Goal: Information Seeking & Learning: Learn about a topic

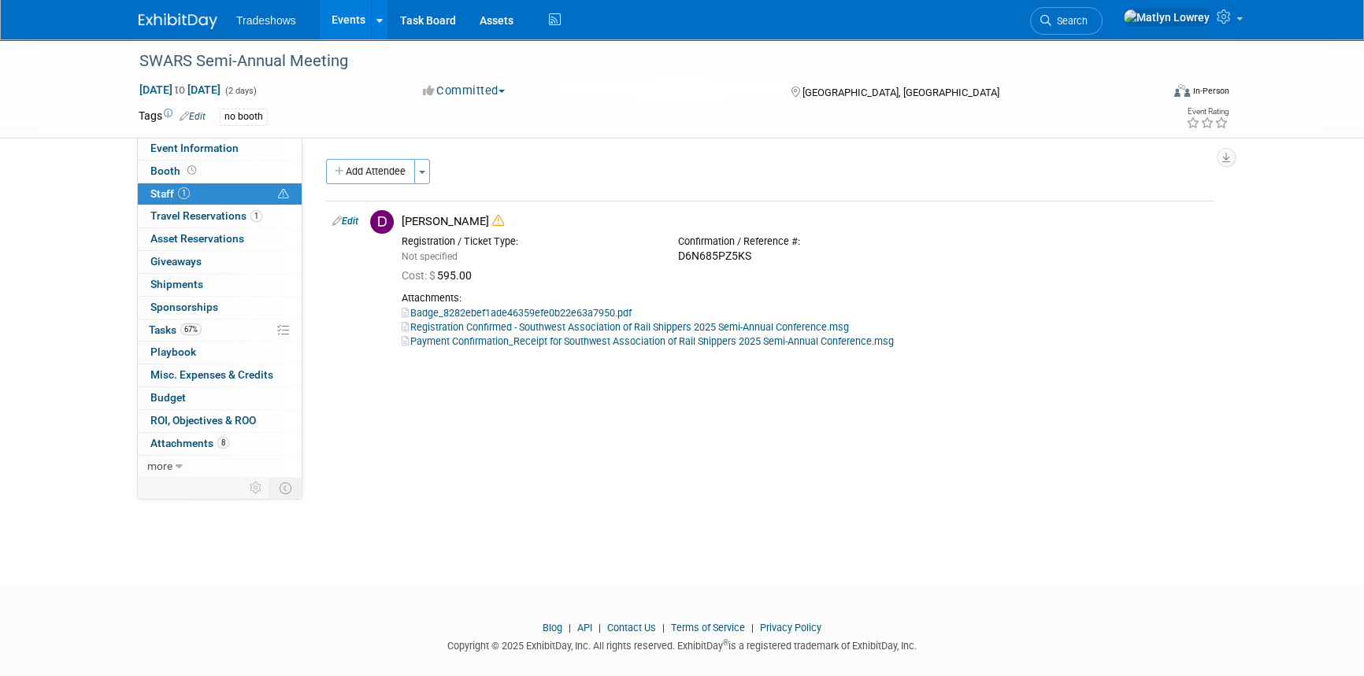
click at [332, 16] on link "Events" at bounding box center [348, 19] width 57 height 39
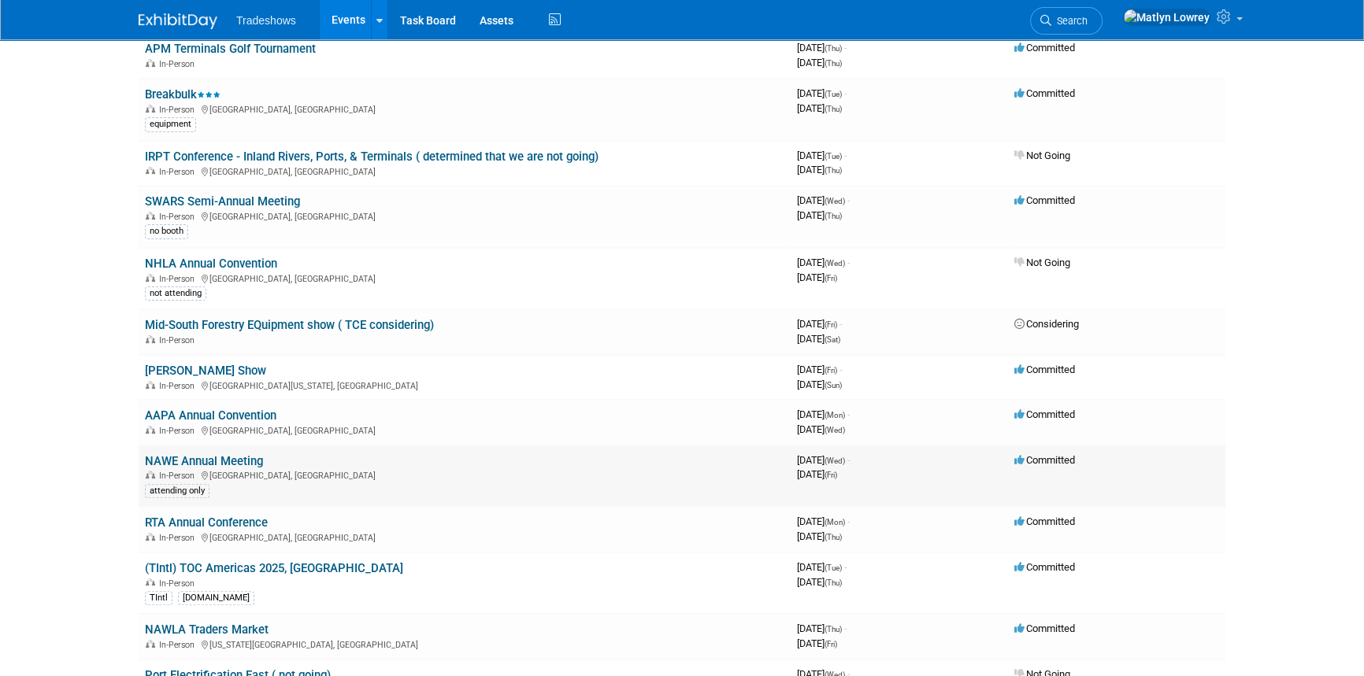
scroll to position [644, 0]
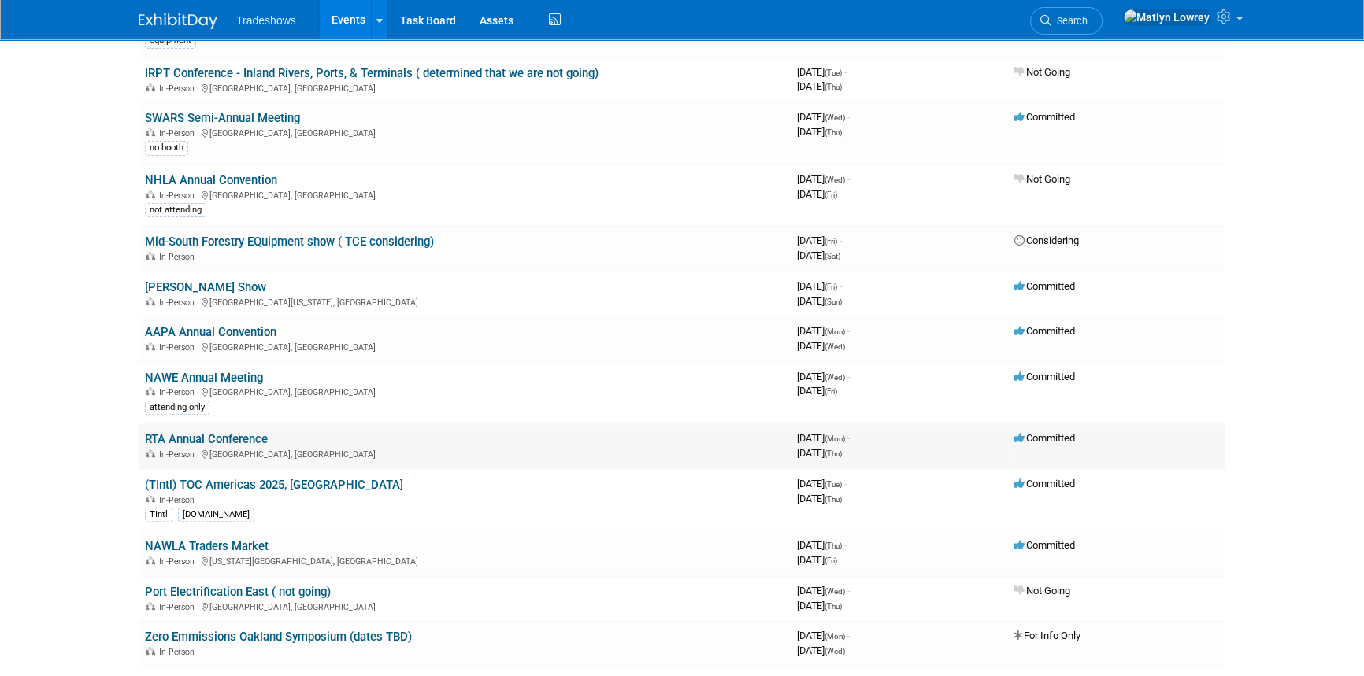
click at [209, 441] on link "RTA Annual Conference" at bounding box center [206, 439] width 123 height 14
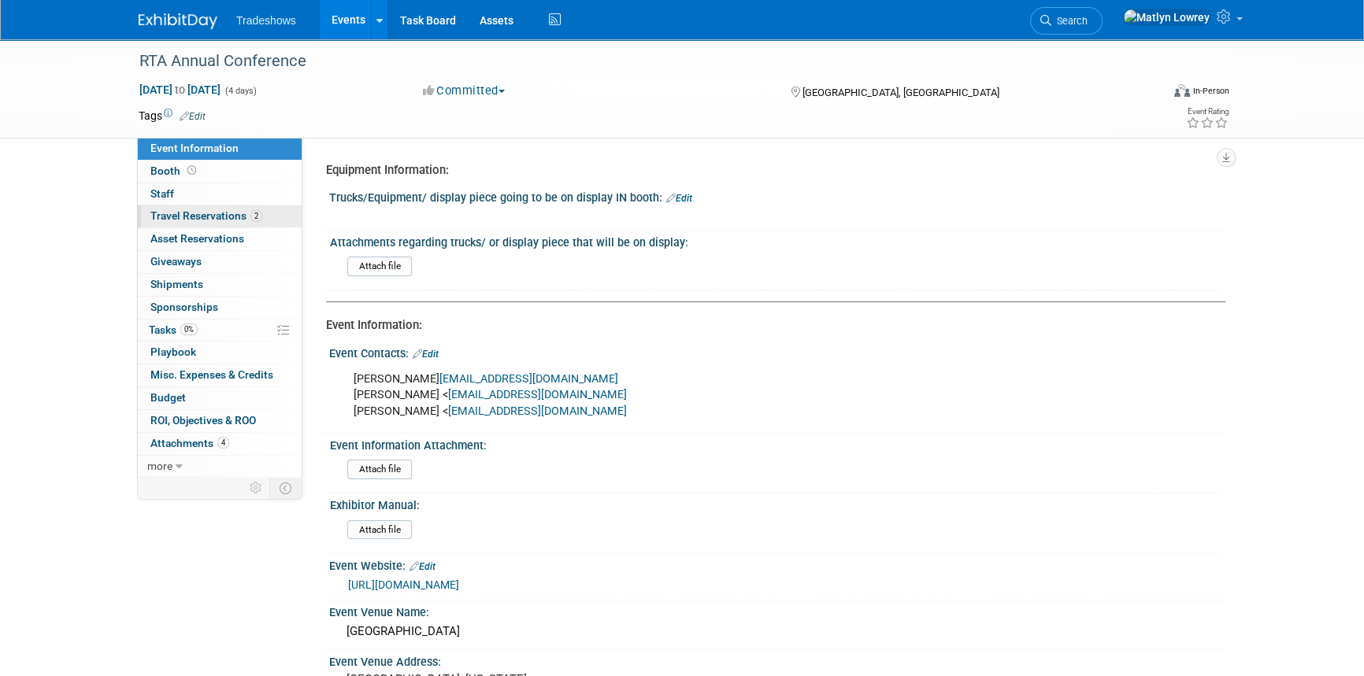
click at [193, 213] on span "Travel Reservations 2" at bounding box center [206, 215] width 112 height 13
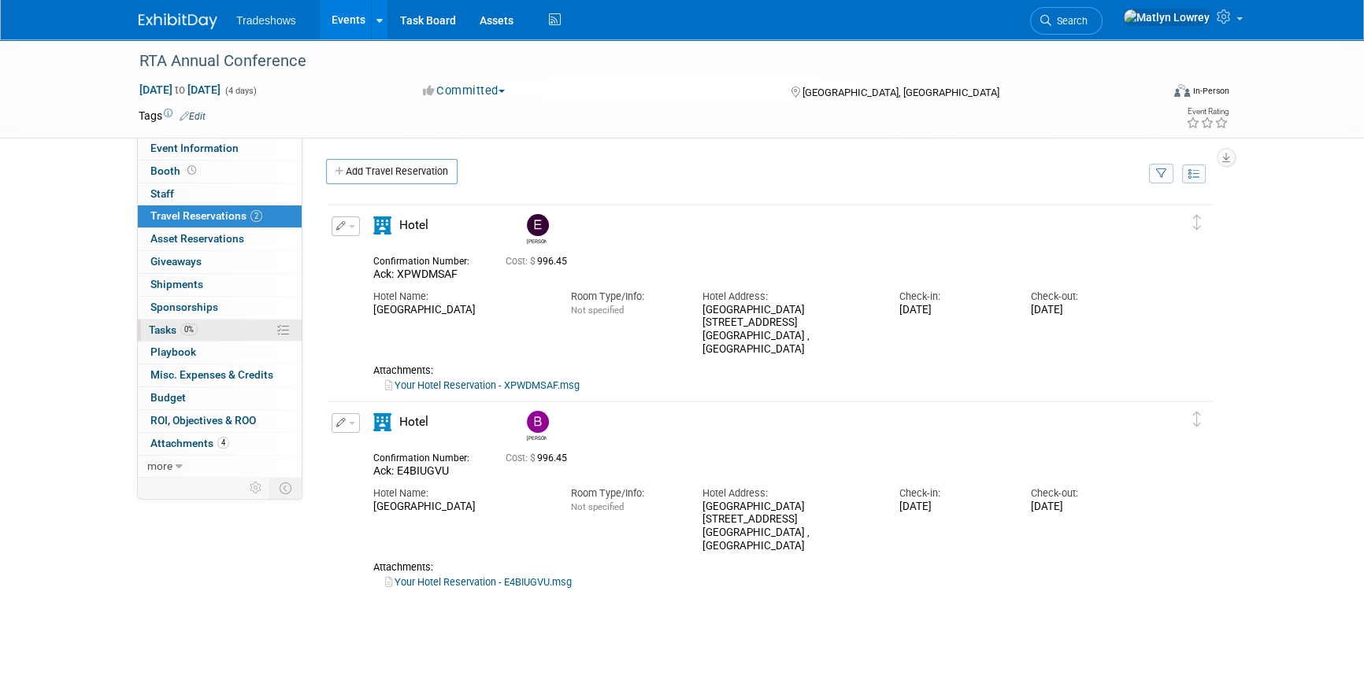
click at [215, 336] on link "0% Tasks 0%" at bounding box center [220, 331] width 164 height 22
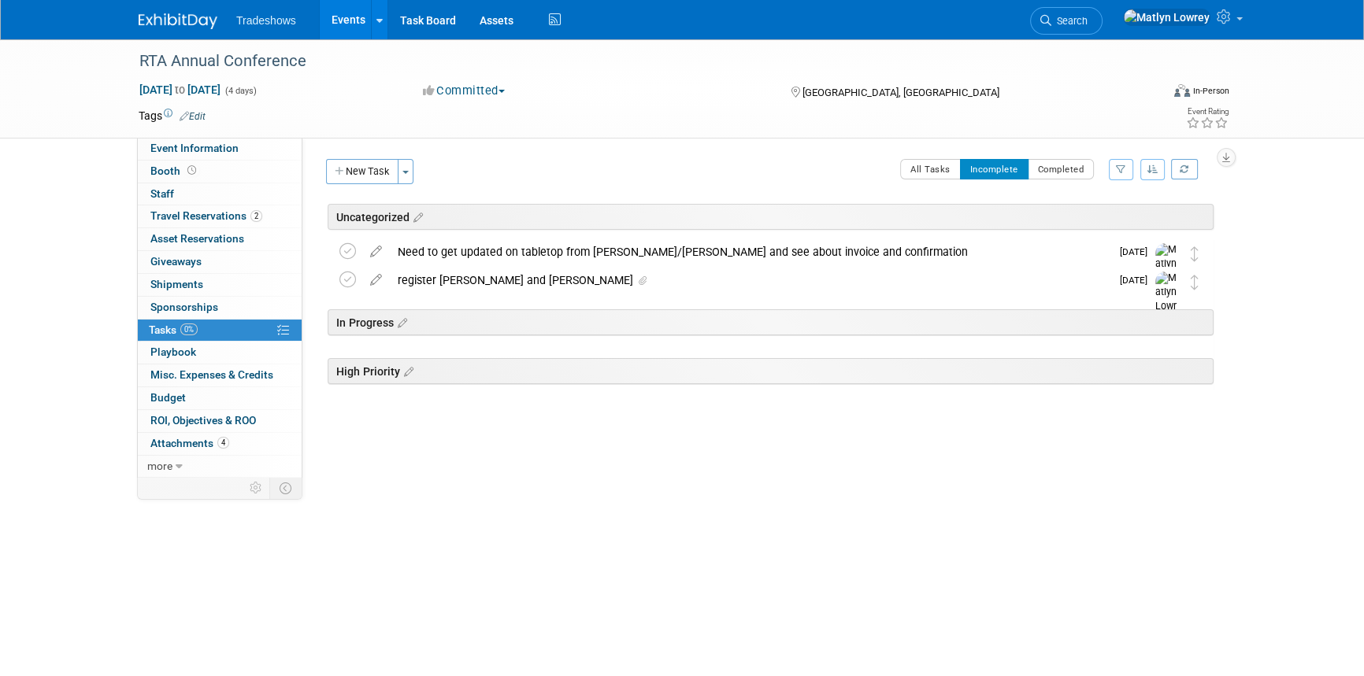
click at [495, 299] on div "In Progress" at bounding box center [767, 319] width 891 height 48
click at [494, 290] on div "register [PERSON_NAME] and [PERSON_NAME]" at bounding box center [750, 280] width 720 height 27
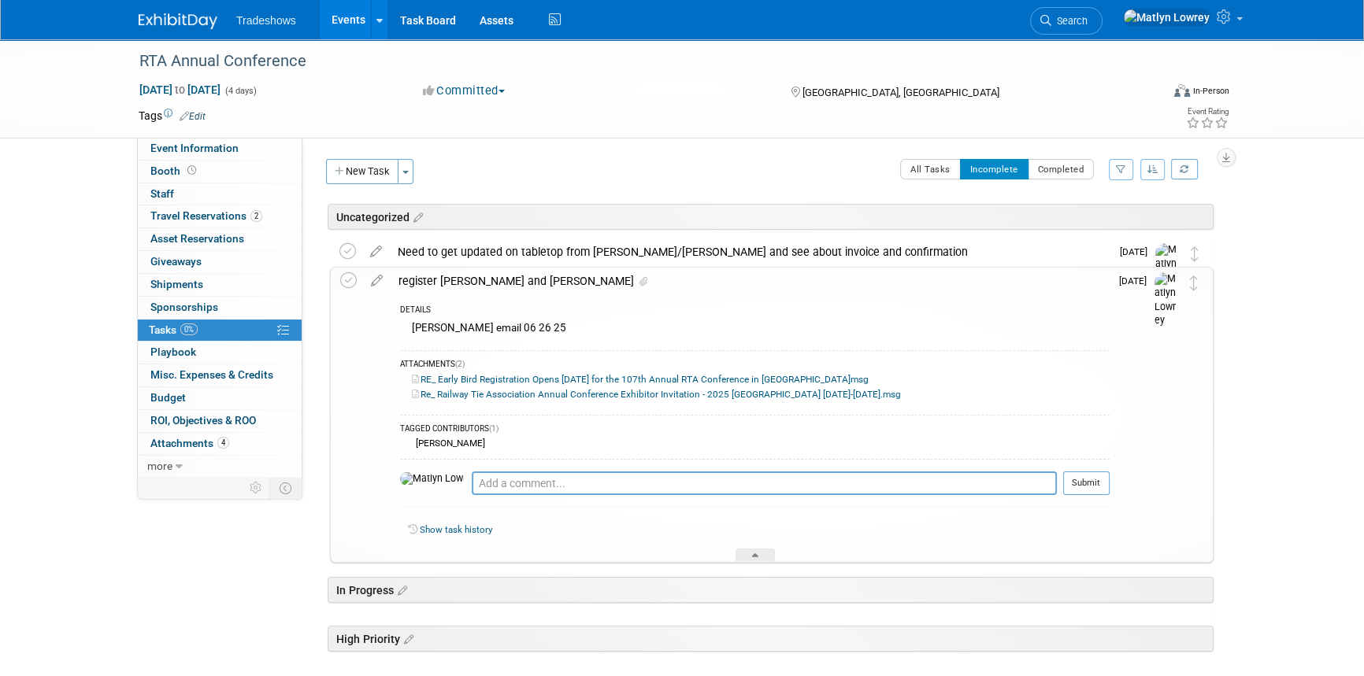
click at [491, 390] on link "Re_ Railway Tie Association Annual Conference Exhibitor Invitation - 2025 [GEOG…" at bounding box center [656, 394] width 489 height 11
click at [244, 145] on link "Event Information" at bounding box center [220, 149] width 164 height 22
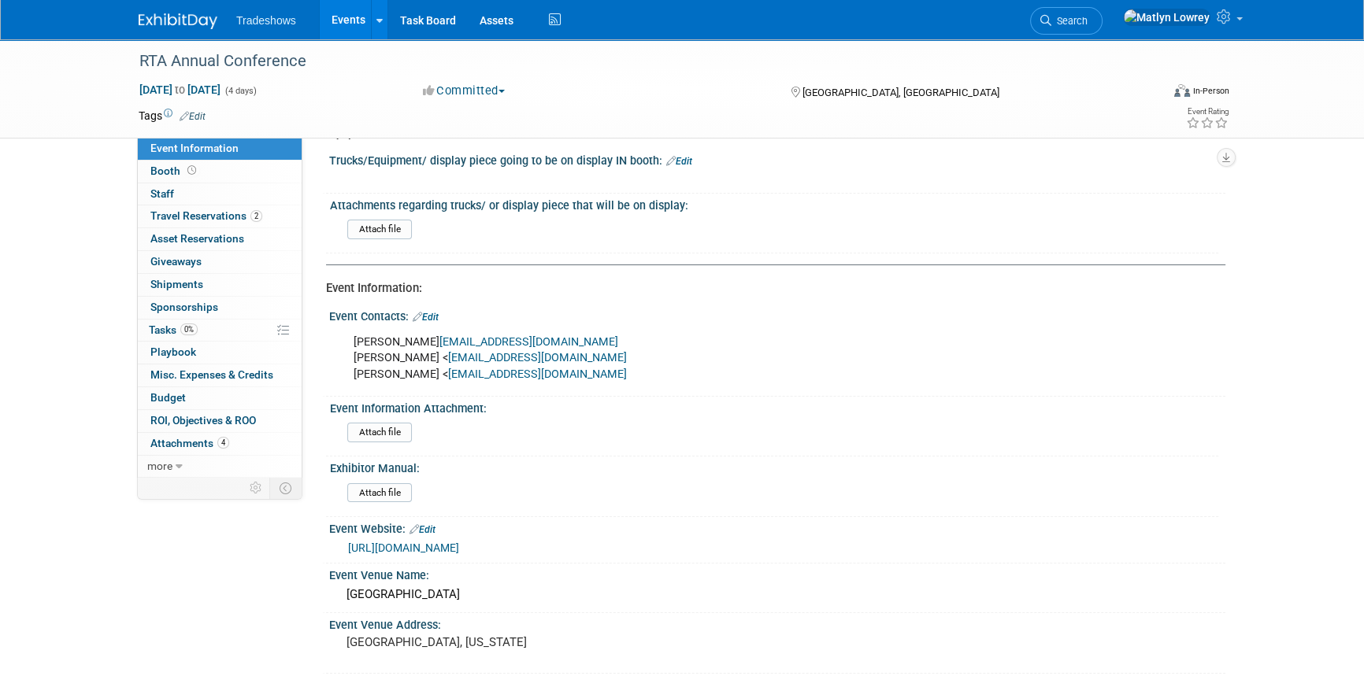
scroll to position [71, 0]
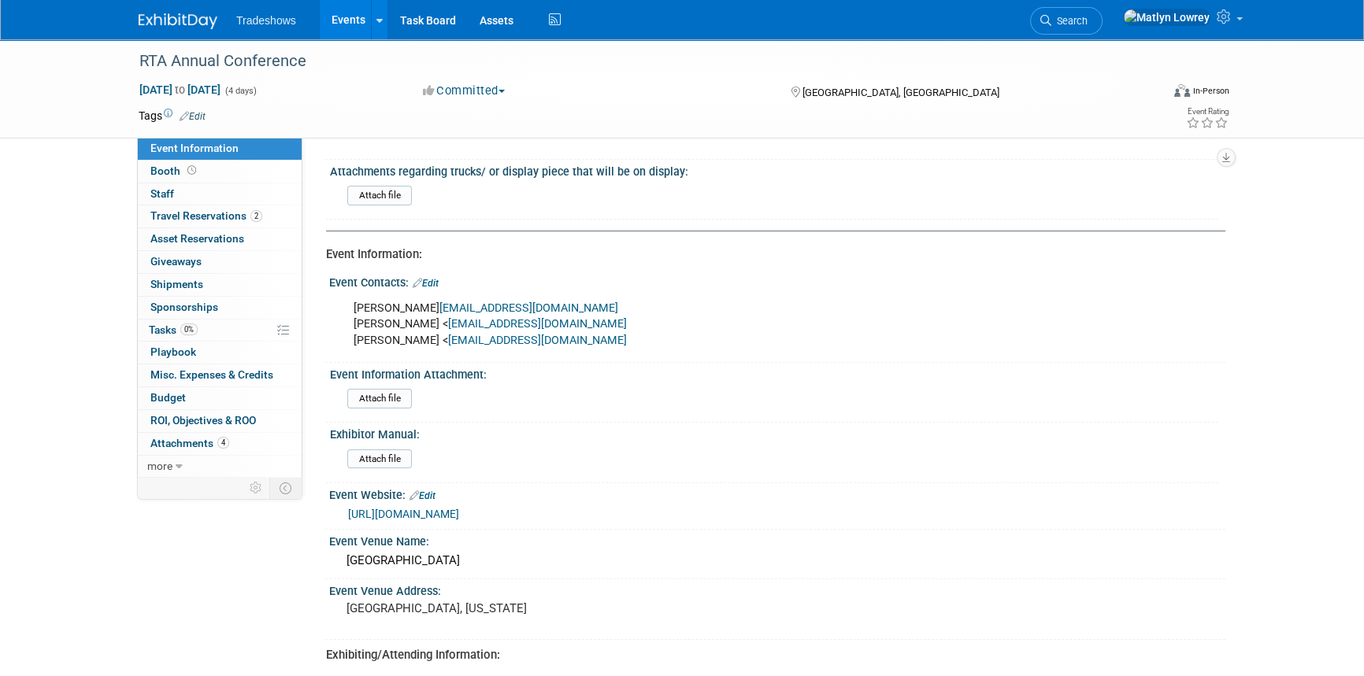
click at [411, 508] on link "[URL][DOMAIN_NAME]" at bounding box center [403, 514] width 111 height 13
